Goal: Task Accomplishment & Management: Manage account settings

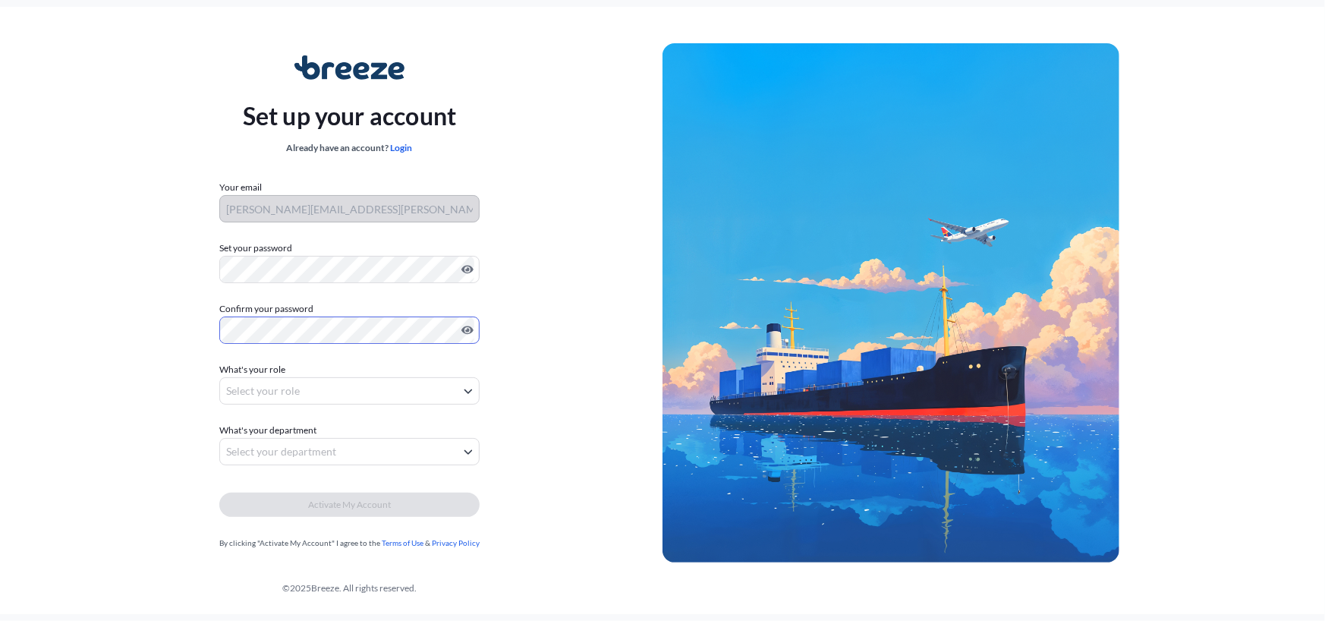
click at [323, 398] on body "Set up your account Already have an account? Login Your email tim.gundlach@glob…" at bounding box center [662, 310] width 1325 height 621
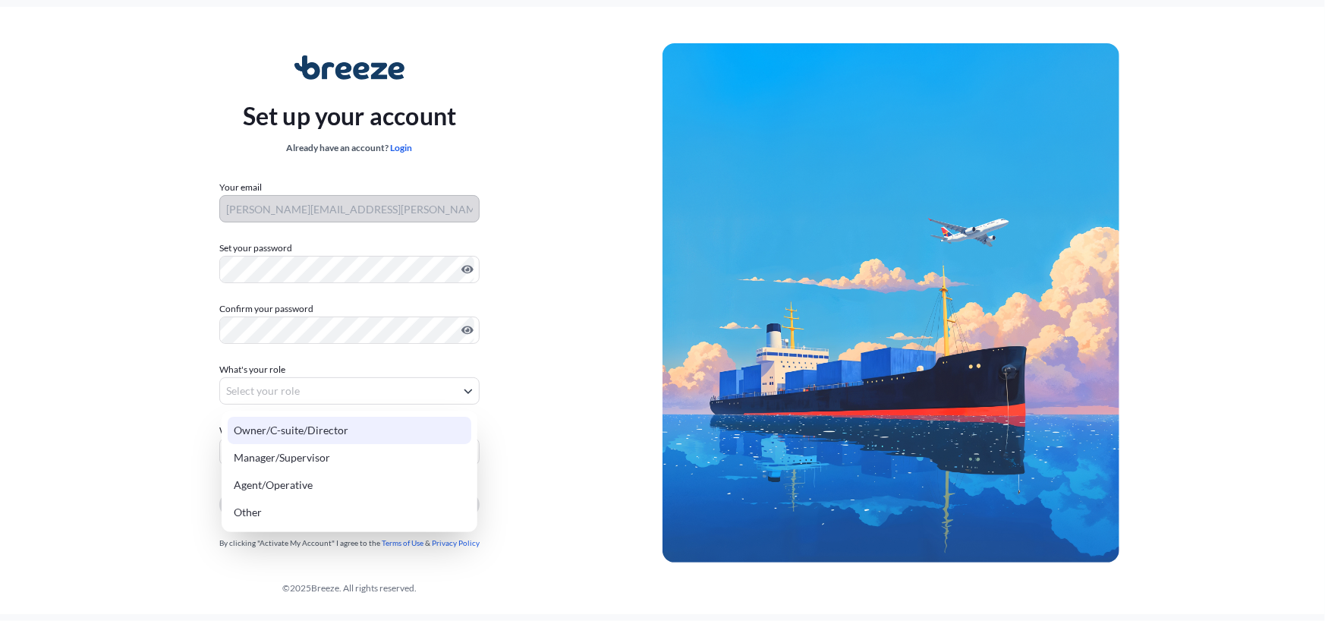
click at [319, 430] on div "Owner/C-suite/Director" at bounding box center [350, 430] width 244 height 27
select select "owner/c-suite/director"
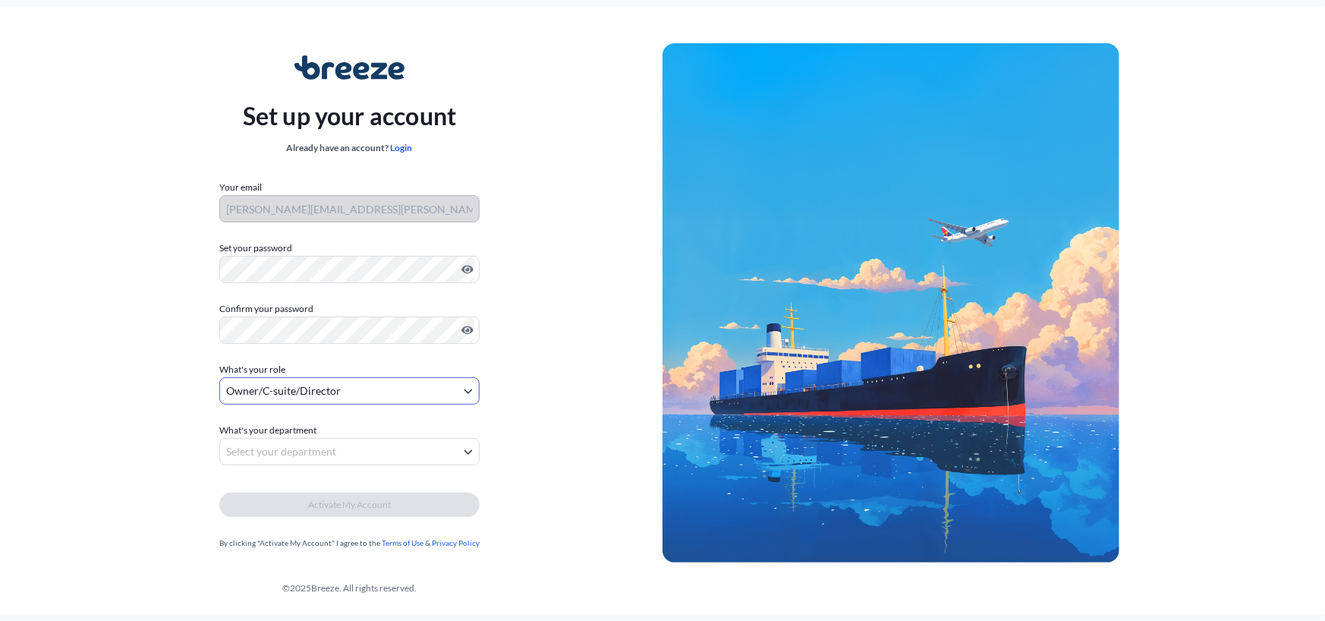
click at [372, 455] on body "Set up your account Already have an account? Login Your email tim.gundlach@glob…" at bounding box center [662, 310] width 1325 height 621
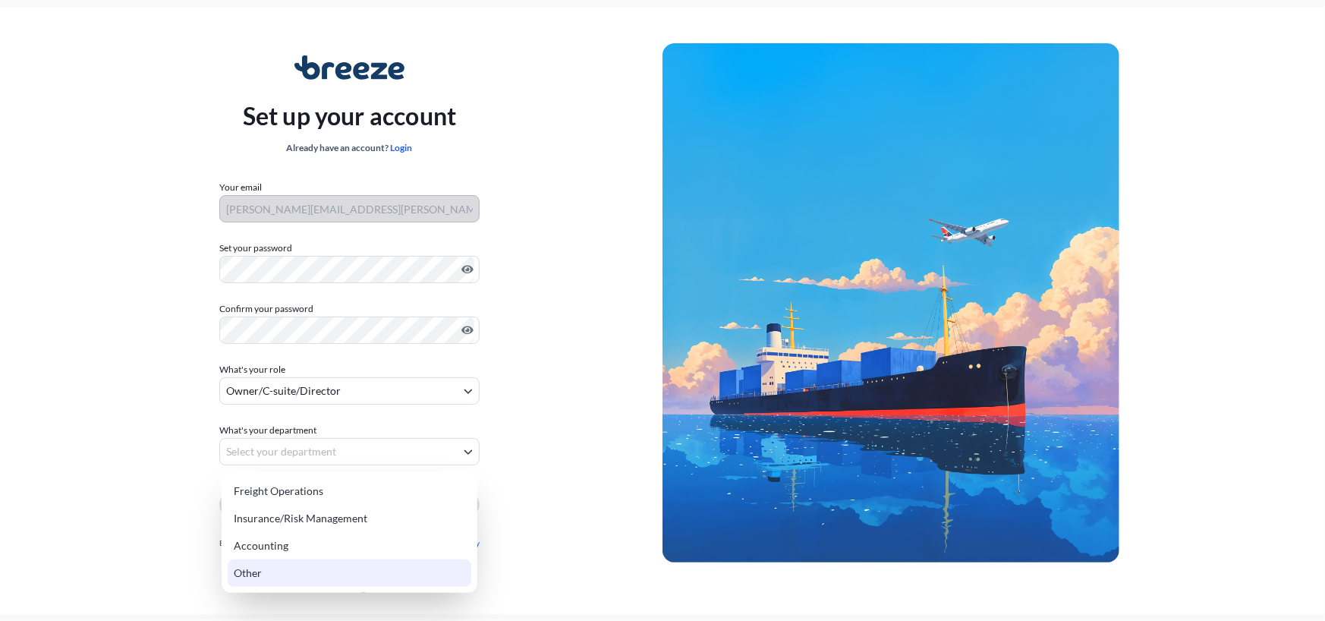
click at [258, 571] on div "Other" at bounding box center [350, 572] width 244 height 27
select select "other"
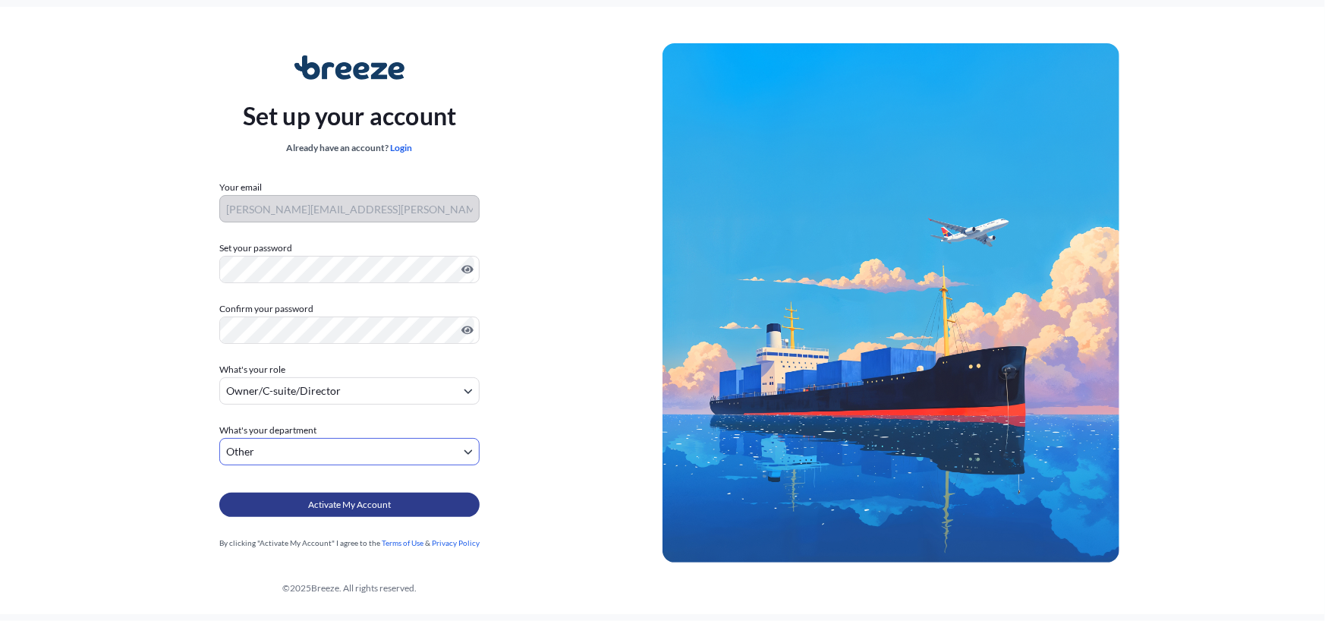
click at [372, 506] on span "Activate My Account" at bounding box center [349, 504] width 83 height 15
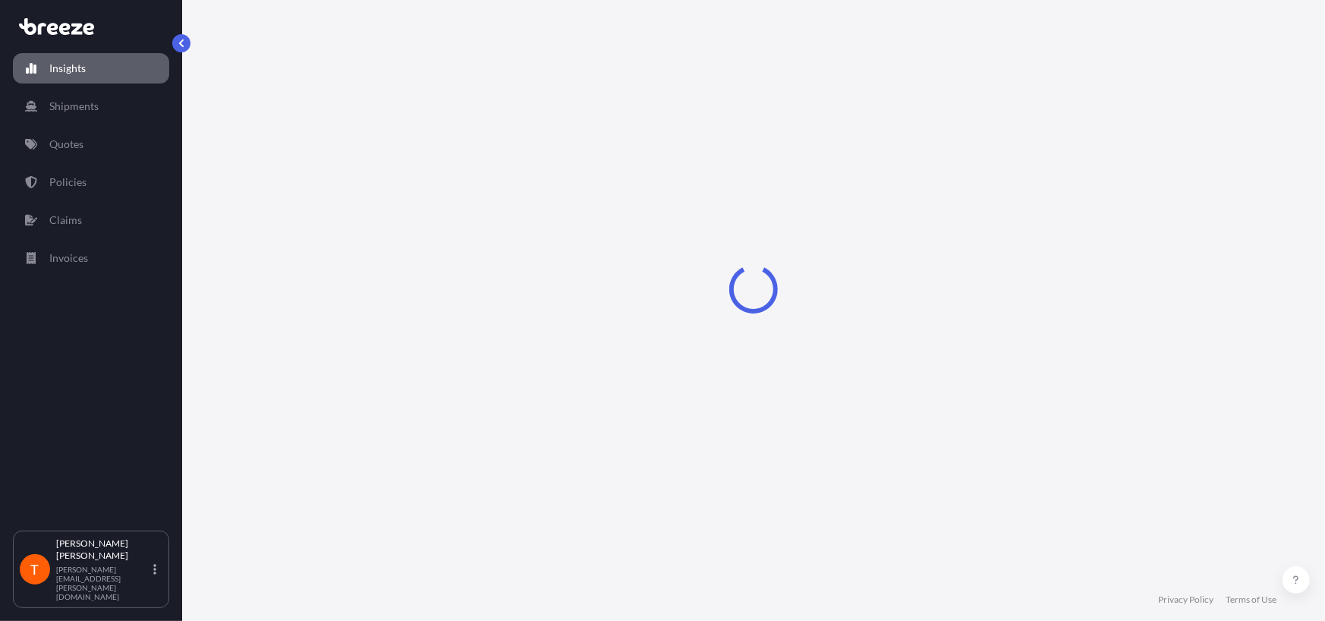
select select "2025"
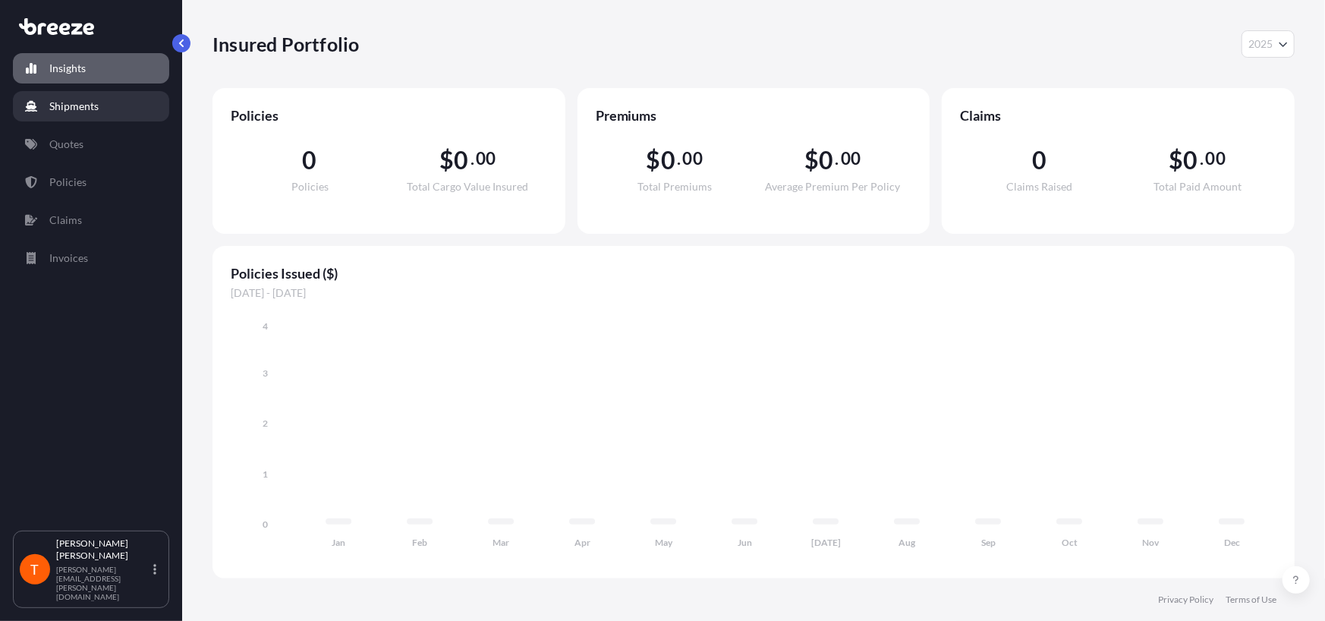
click at [83, 105] on p "Shipments" at bounding box center [73, 106] width 49 height 15
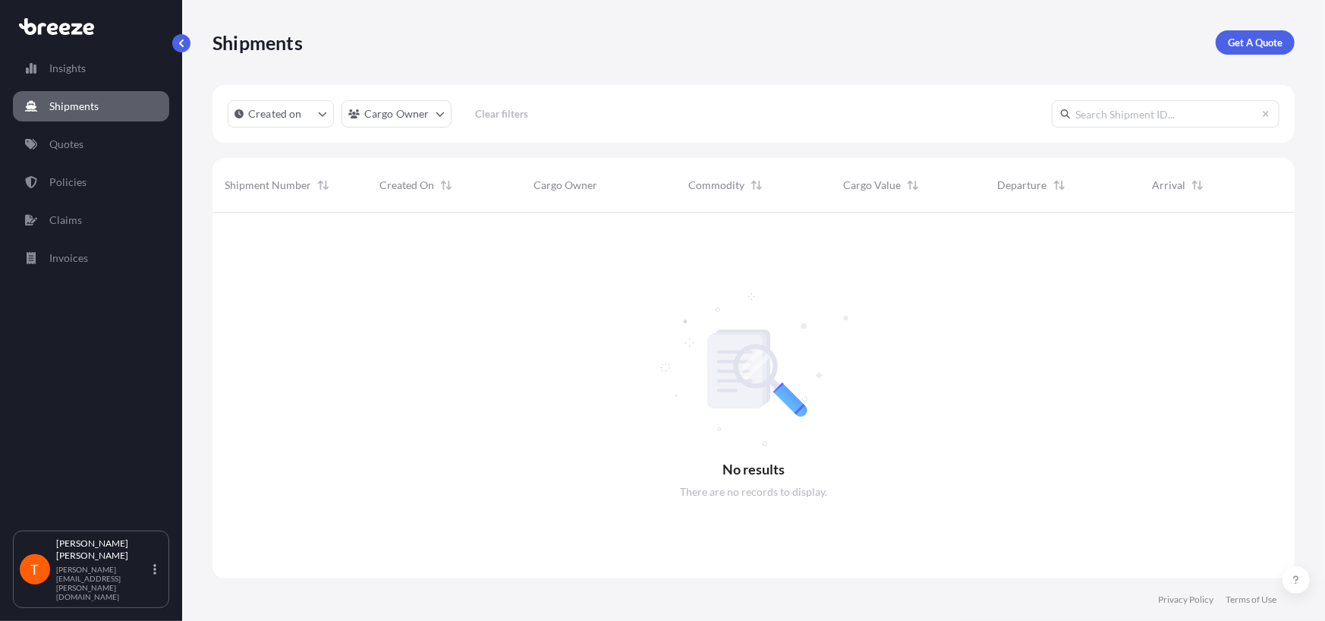
scroll to position [408, 1070]
click at [69, 74] on p "Insights" at bounding box center [67, 68] width 36 height 15
select select "2025"
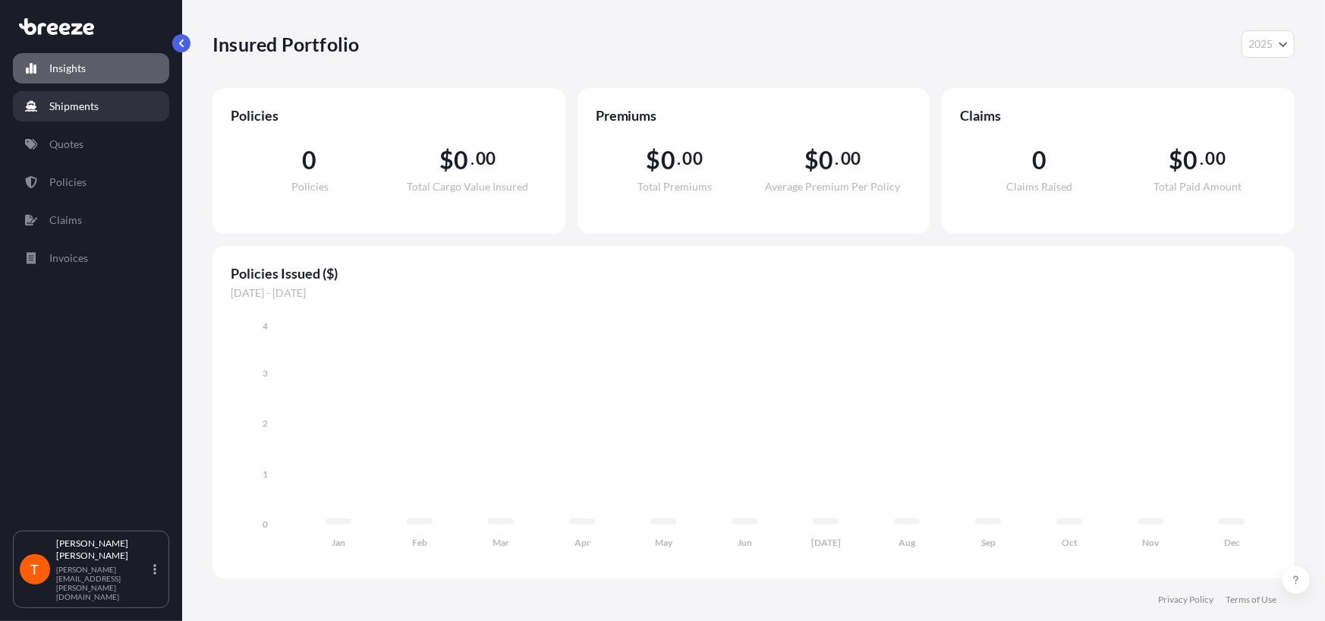
click at [80, 108] on p "Shipments" at bounding box center [73, 106] width 49 height 15
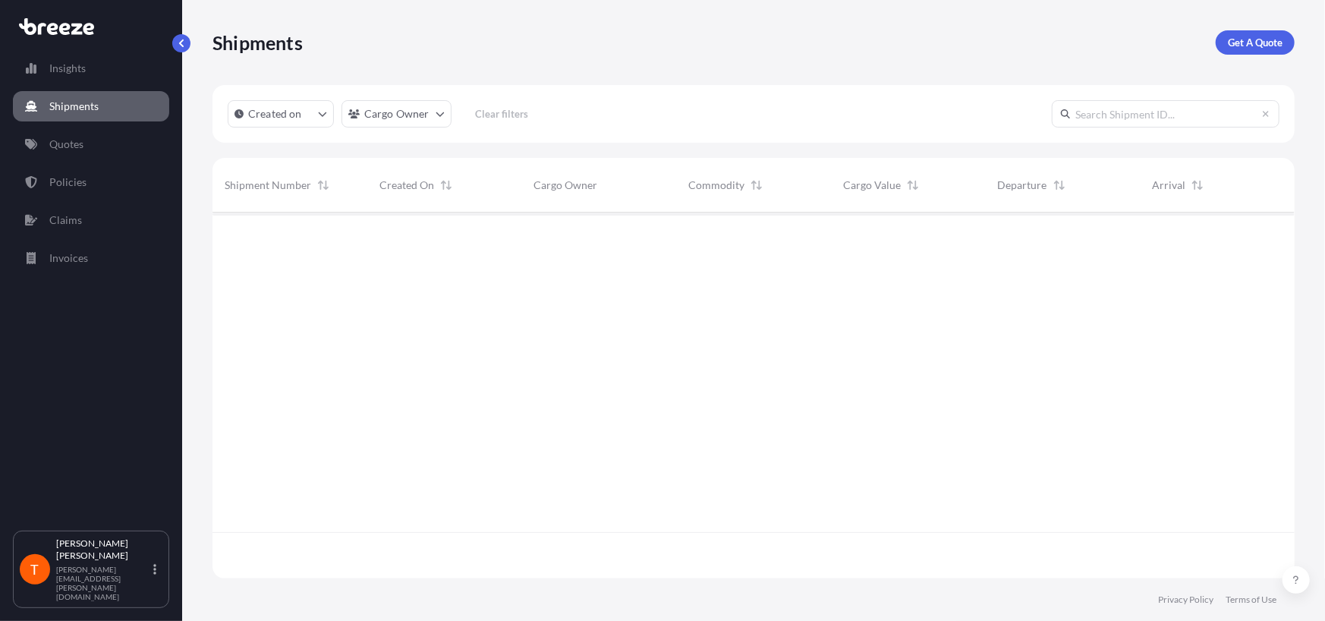
scroll to position [408, 1070]
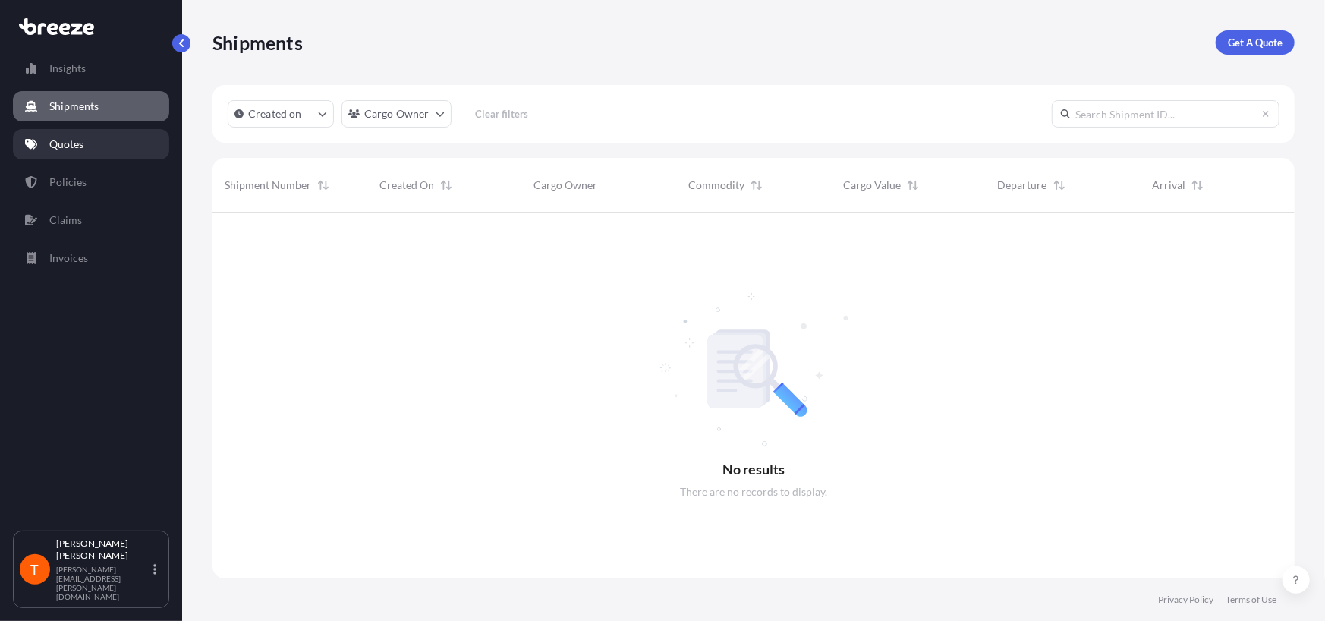
click at [74, 146] on p "Quotes" at bounding box center [66, 144] width 34 height 15
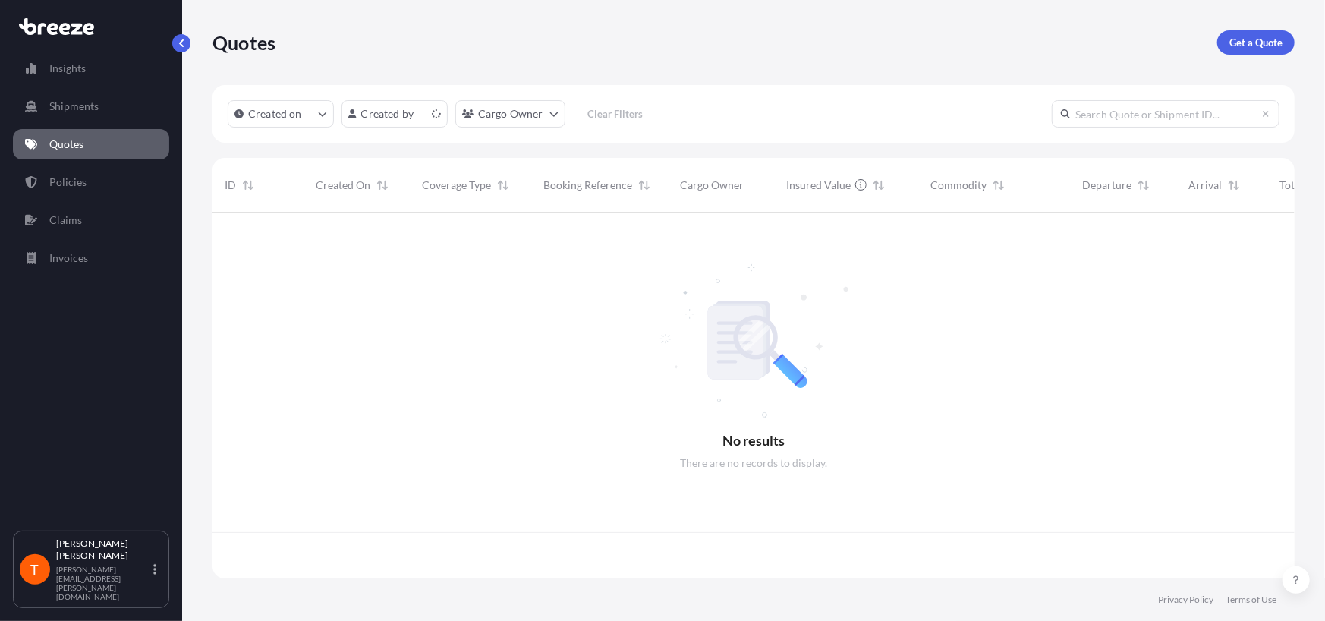
scroll to position [362, 1070]
